Goal: Find specific page/section: Find specific page/section

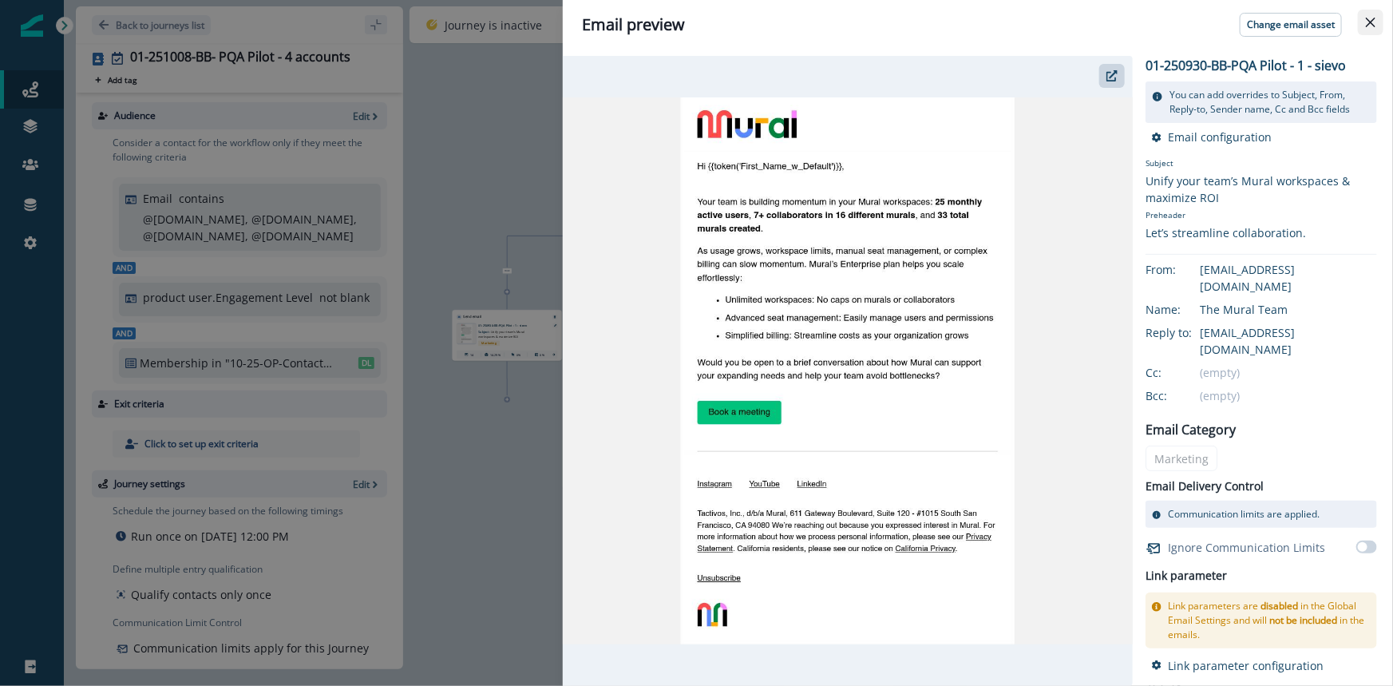
scroll to position [38, 0]
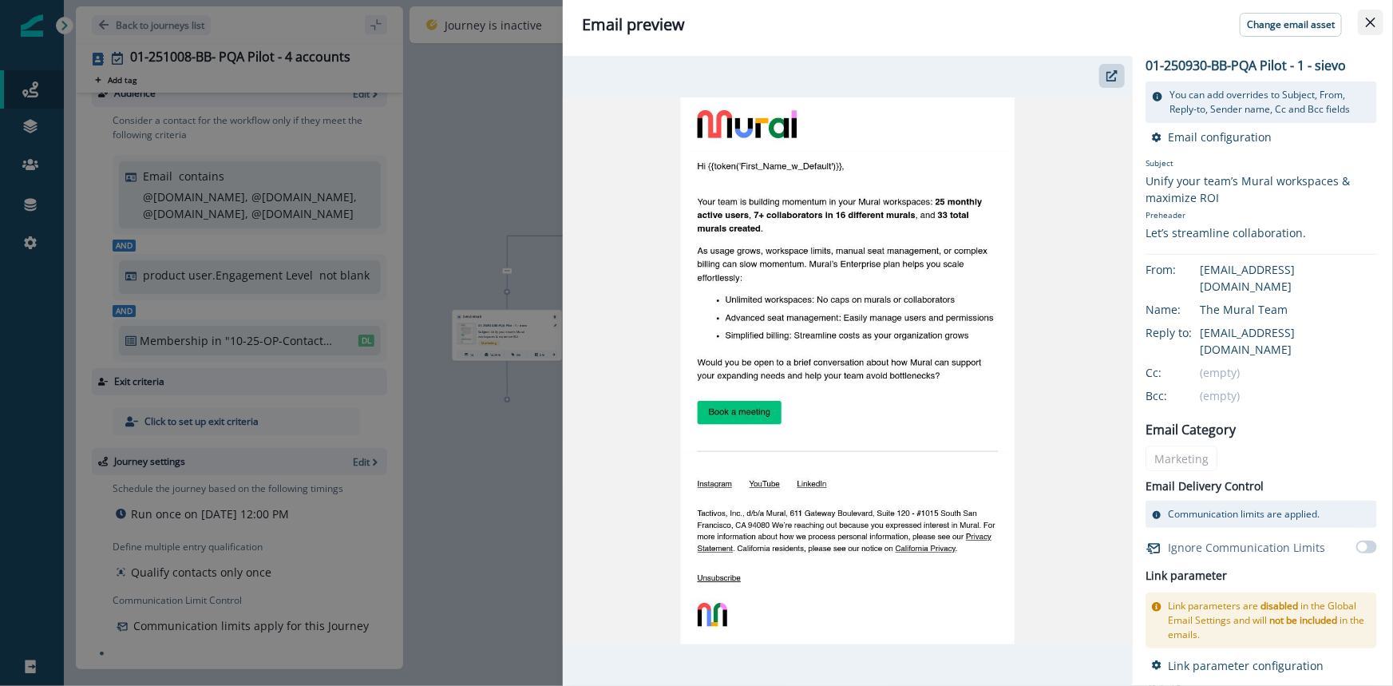
click at [1369, 24] on icon "Close" at bounding box center [1371, 23] width 10 height 10
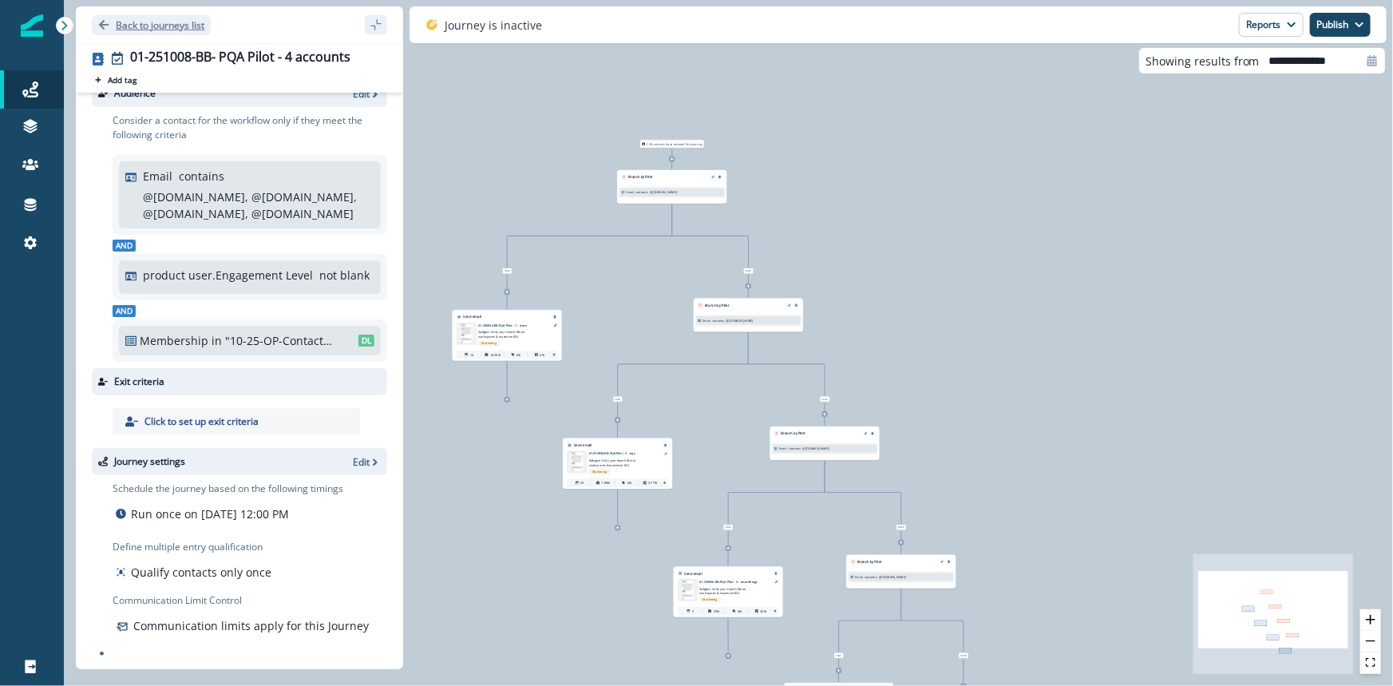
click at [101, 22] on icon "Go back" at bounding box center [104, 25] width 10 height 10
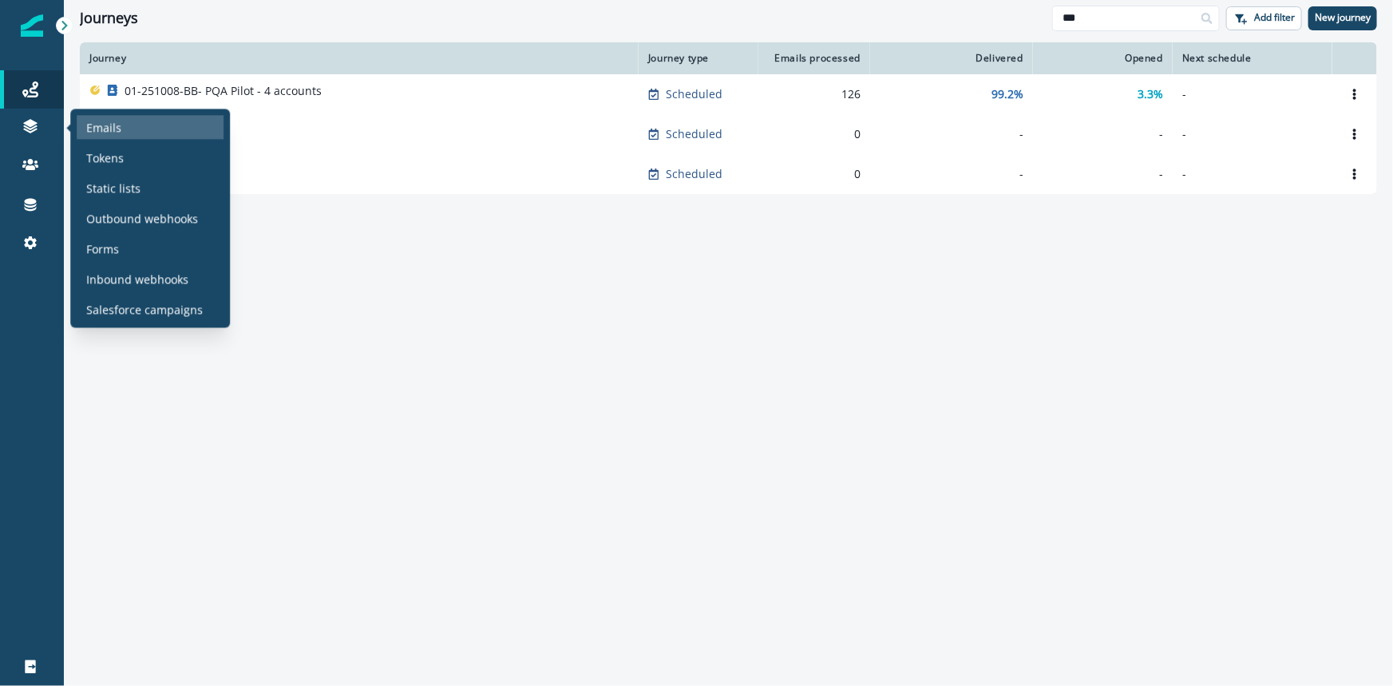
click at [93, 121] on p "Emails" at bounding box center [103, 127] width 35 height 17
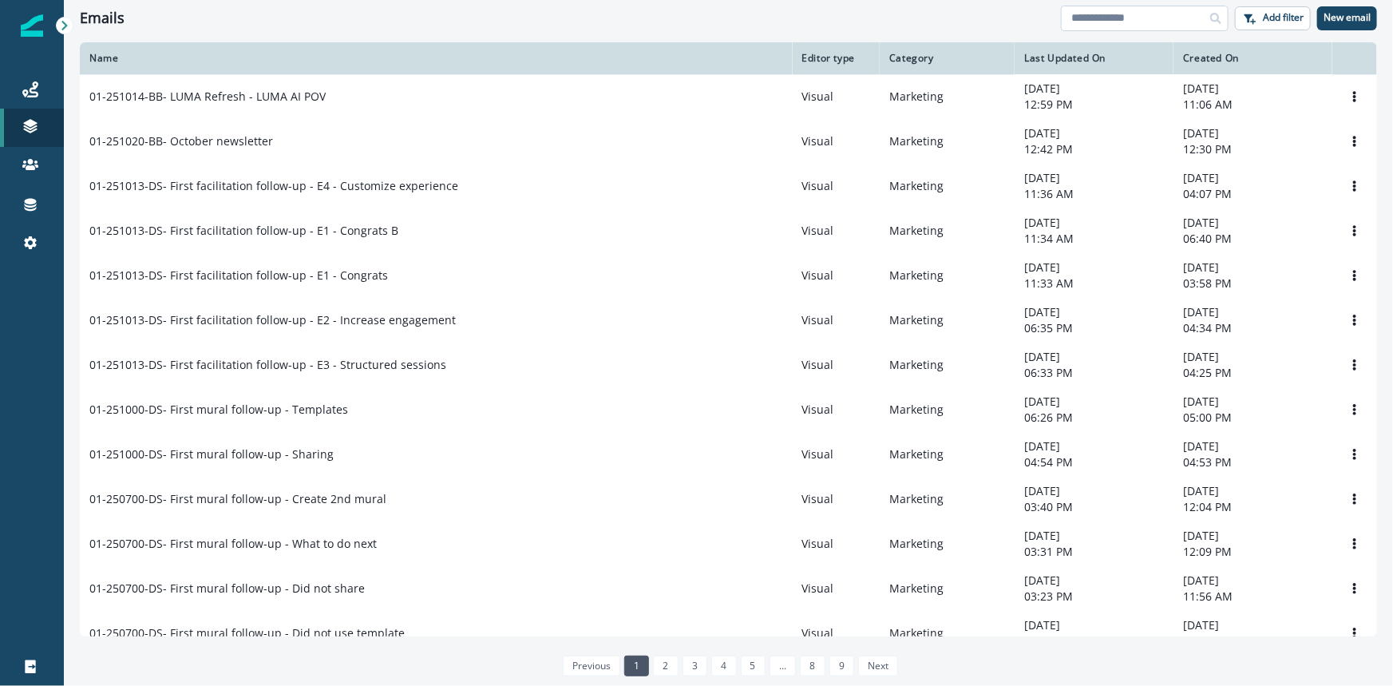
click at [1087, 25] on input at bounding box center [1145, 19] width 168 height 26
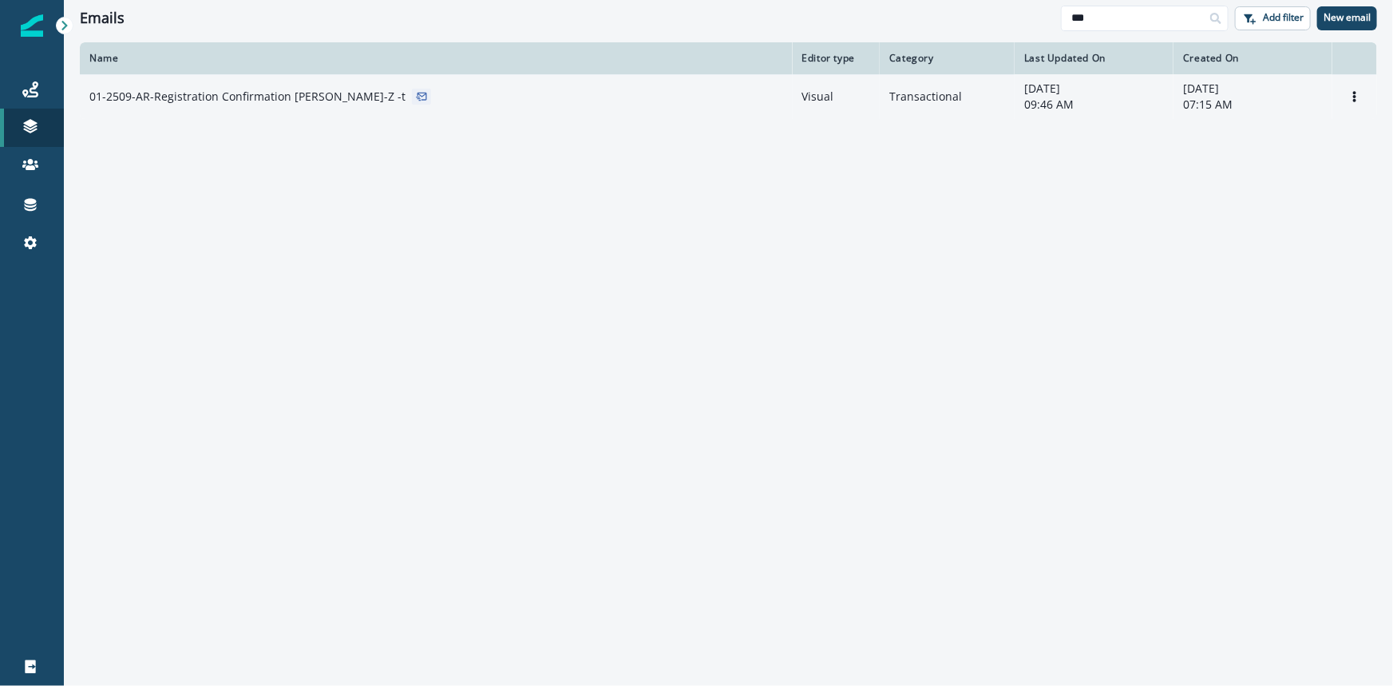
type input "***"
click at [283, 91] on p "01-2509-AR-Registration Confirmation [PERSON_NAME]-Z -t" at bounding box center [247, 97] width 316 height 16
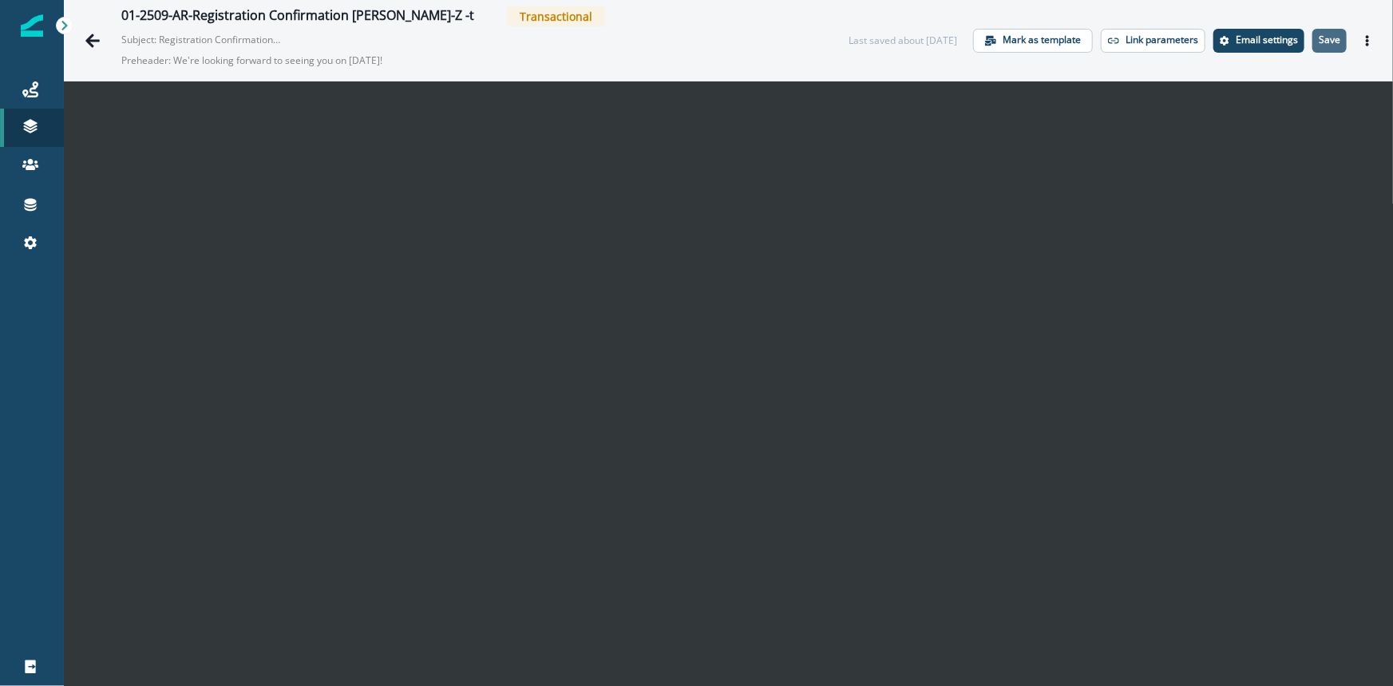
click at [1317, 46] on button "Save" at bounding box center [1330, 41] width 34 height 24
